Goal: Information Seeking & Learning: Learn about a topic

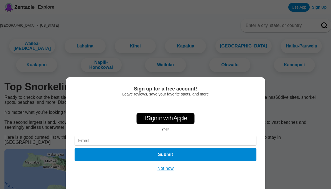
click at [165, 171] on button "Not now" at bounding box center [166, 169] width 20 height 6
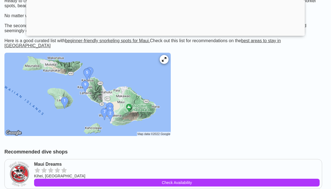
scroll to position [109, 0]
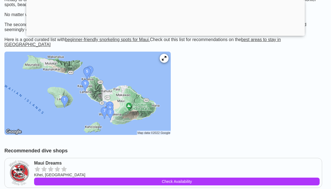
click at [85, 133] on img at bounding box center [87, 93] width 166 height 83
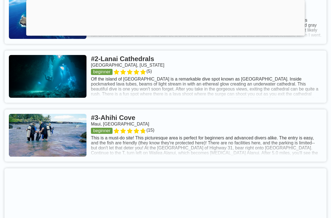
scroll to position [386, 0]
click at [100, 161] on link at bounding box center [165, 135] width 322 height 52
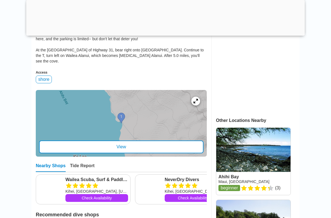
scroll to position [198, 0]
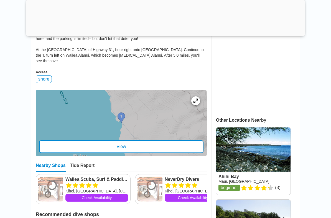
click at [65, 144] on div "View" at bounding box center [121, 146] width 164 height 13
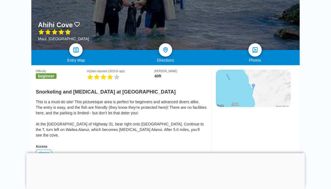
scroll to position [67, 0]
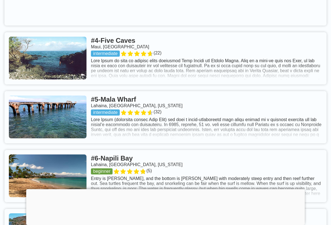
scroll to position [542, 0]
click at [114, 84] on link at bounding box center [165, 58] width 322 height 52
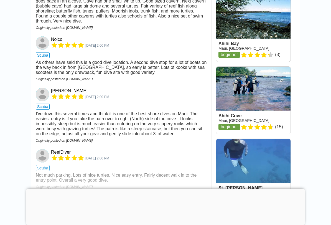
scroll to position [794, 0]
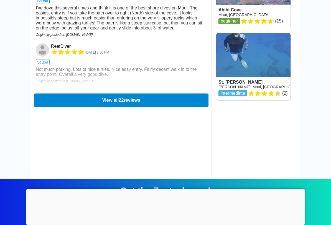
click at [47, 106] on button "View all 22 reviews" at bounding box center [121, 100] width 174 height 14
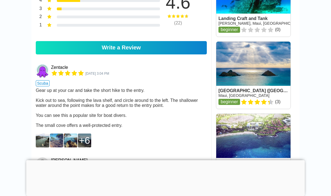
scroll to position [530, 0]
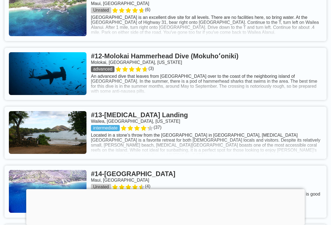
scroll to position [1061, 0]
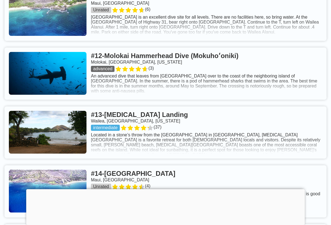
click at [116, 147] on link at bounding box center [165, 132] width 322 height 52
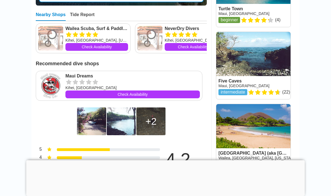
scroll to position [305, 0]
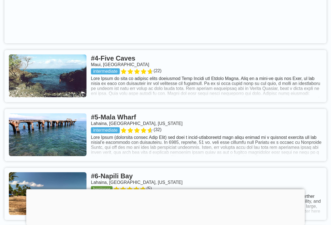
scroll to position [524, 0]
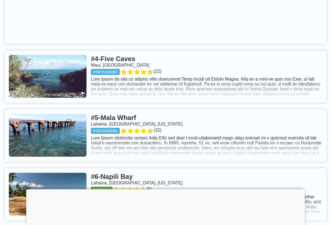
click at [281, 102] on link at bounding box center [165, 76] width 322 height 52
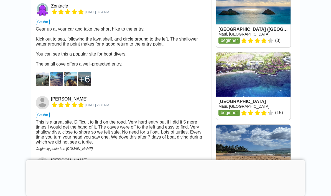
scroll to position [591, 0]
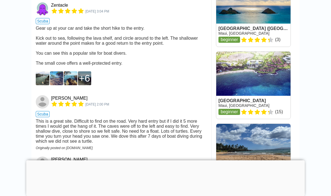
click at [41, 82] on img at bounding box center [43, 78] width 14 height 14
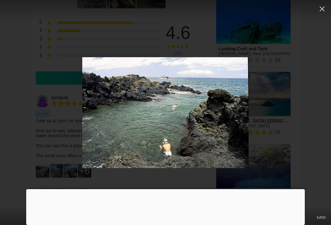
scroll to position [500, 0]
click at [324, 9] on icon "button" at bounding box center [322, 8] width 9 height 9
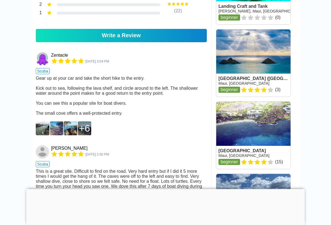
click at [45, 129] on img at bounding box center [43, 128] width 14 height 14
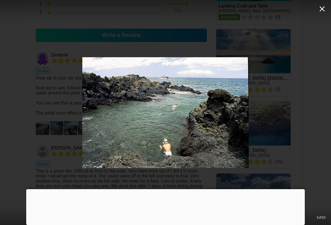
click at [321, 9] on icon "button" at bounding box center [322, 8] width 9 height 9
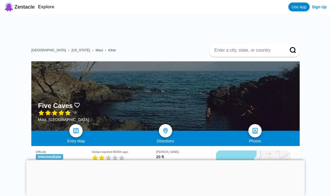
scroll to position [0, 0]
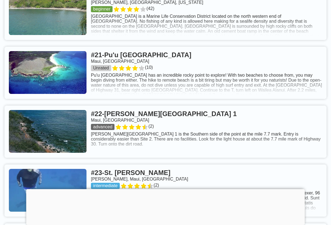
scroll to position [1658, 0]
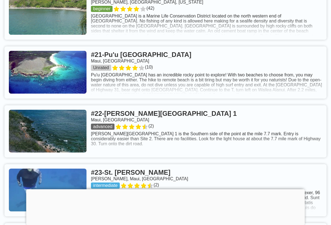
click at [97, 98] on link at bounding box center [165, 72] width 322 height 52
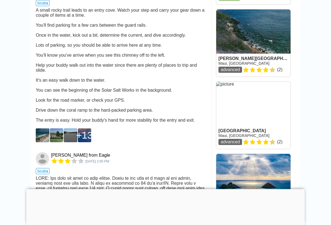
scroll to position [519, 0]
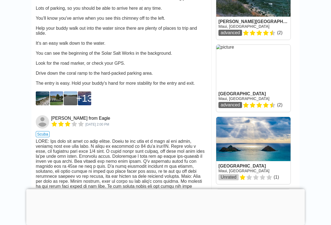
click at [44, 105] on img at bounding box center [43, 98] width 14 height 14
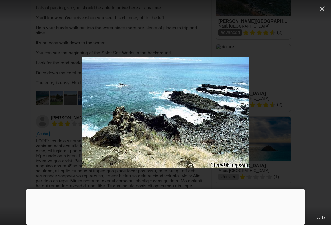
click at [28, 62] on div at bounding box center [165, 112] width 331 height 111
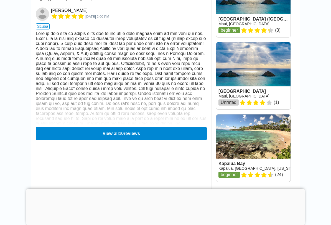
scroll to position [774, 0]
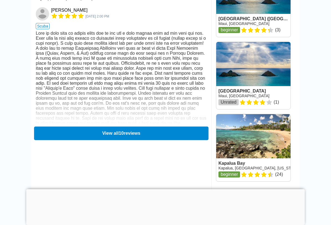
click at [59, 129] on button "View all 10 reviews" at bounding box center [121, 133] width 174 height 14
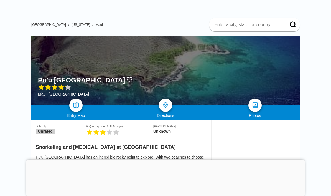
scroll to position [0, 0]
